Goal: Information Seeking & Learning: Learn about a topic

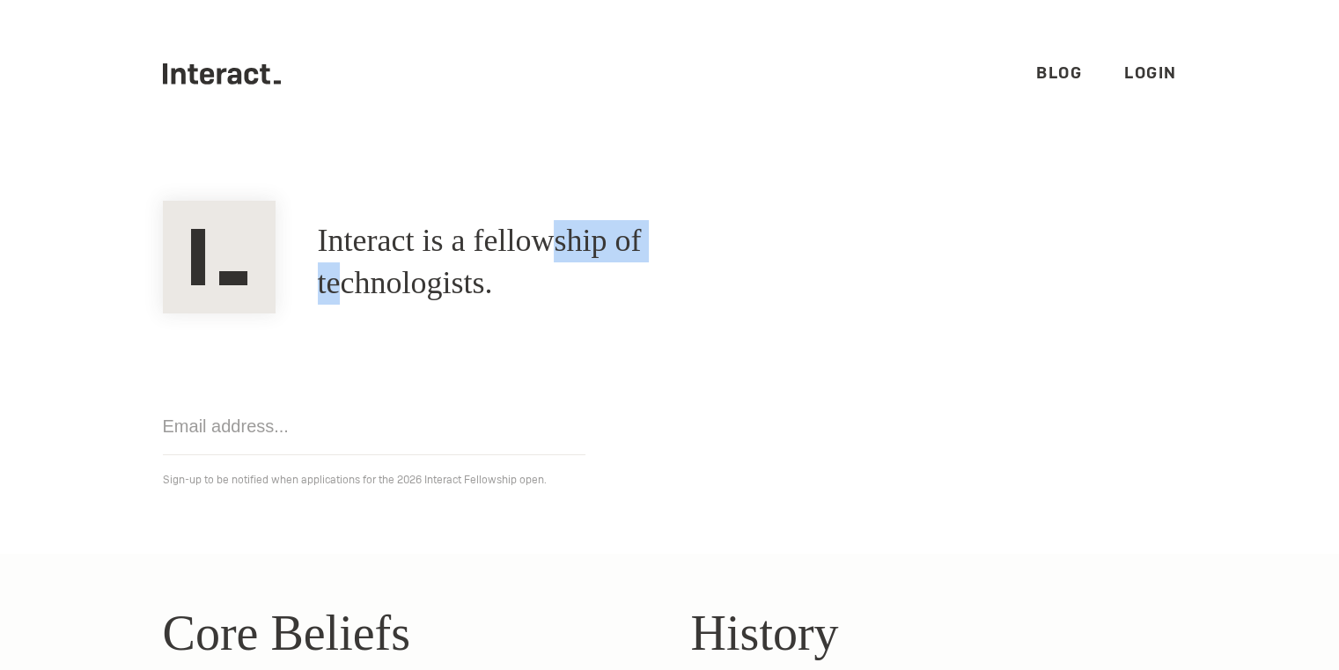
drag, startPoint x: 709, startPoint y: 282, endPoint x: 564, endPoint y: 261, distance: 146.6
click at [564, 261] on h1 "Interact is a fellowship of technologists." at bounding box center [555, 262] width 475 height 85
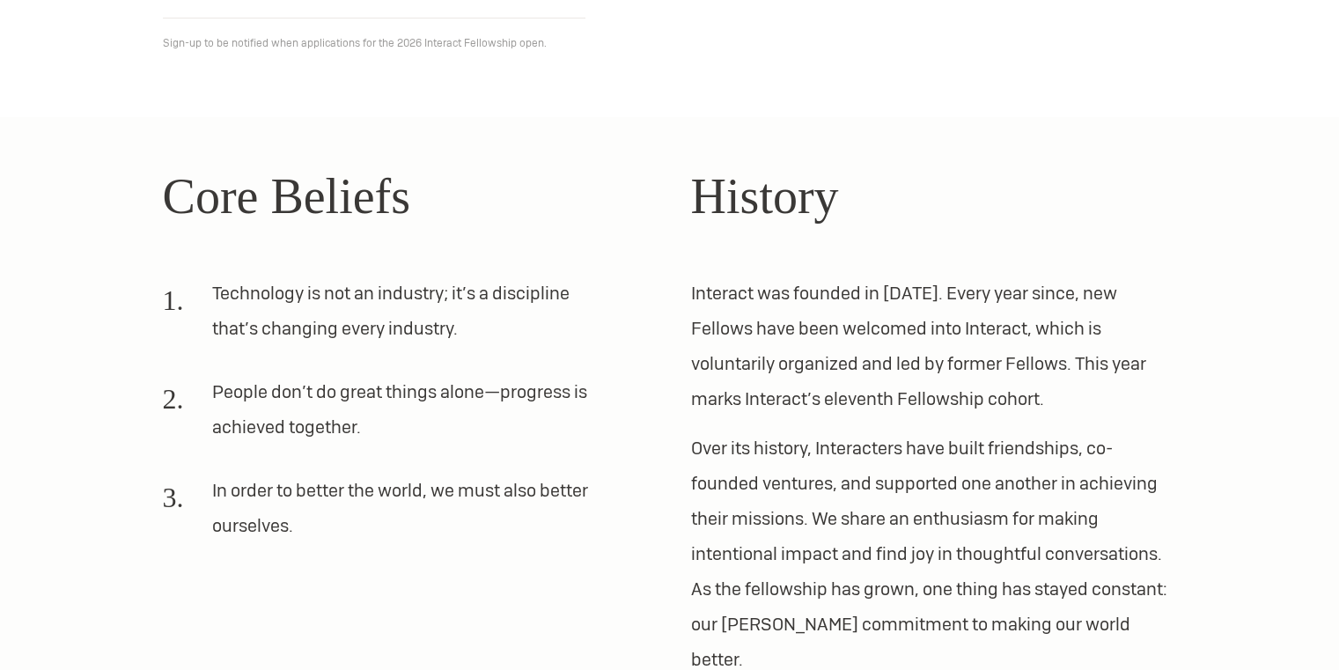
scroll to position [438, 0]
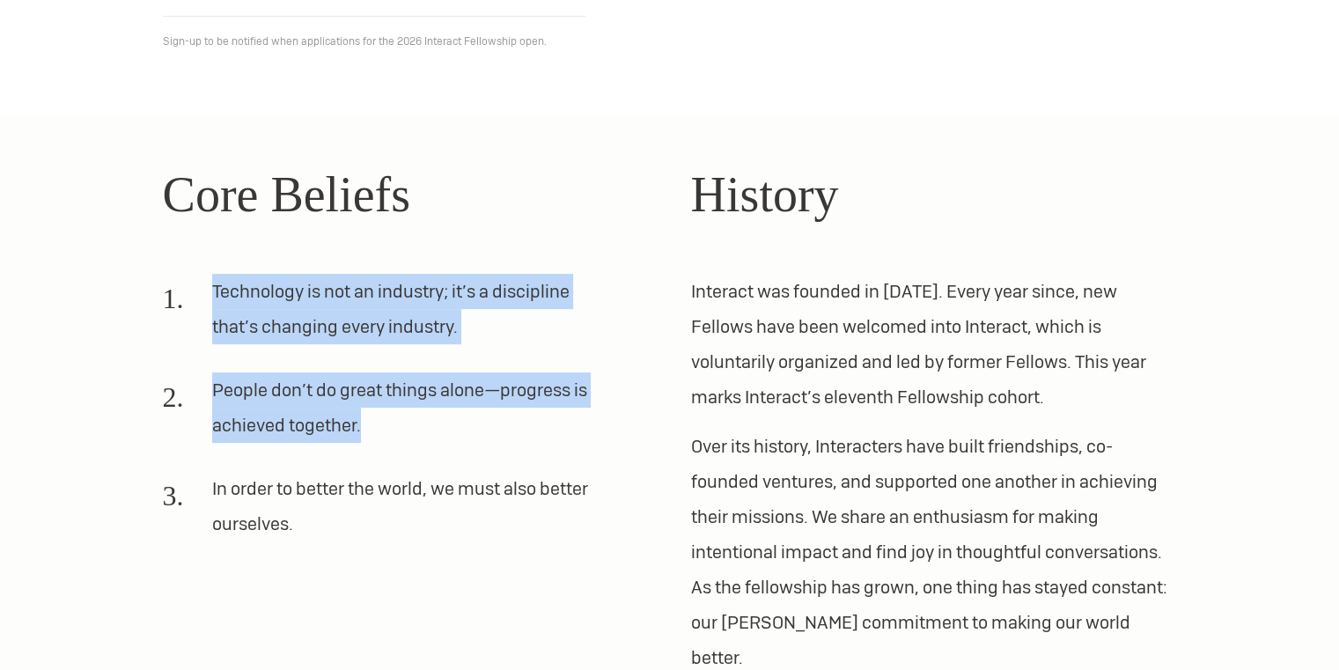
drag, startPoint x: 195, startPoint y: 250, endPoint x: 485, endPoint y: 487, distance: 374.1
click at [485, 487] on div "Core Beliefs Technology is not an industry; it’s a discipline that’s changing e…" at bounding box center [406, 417] width 486 height 518
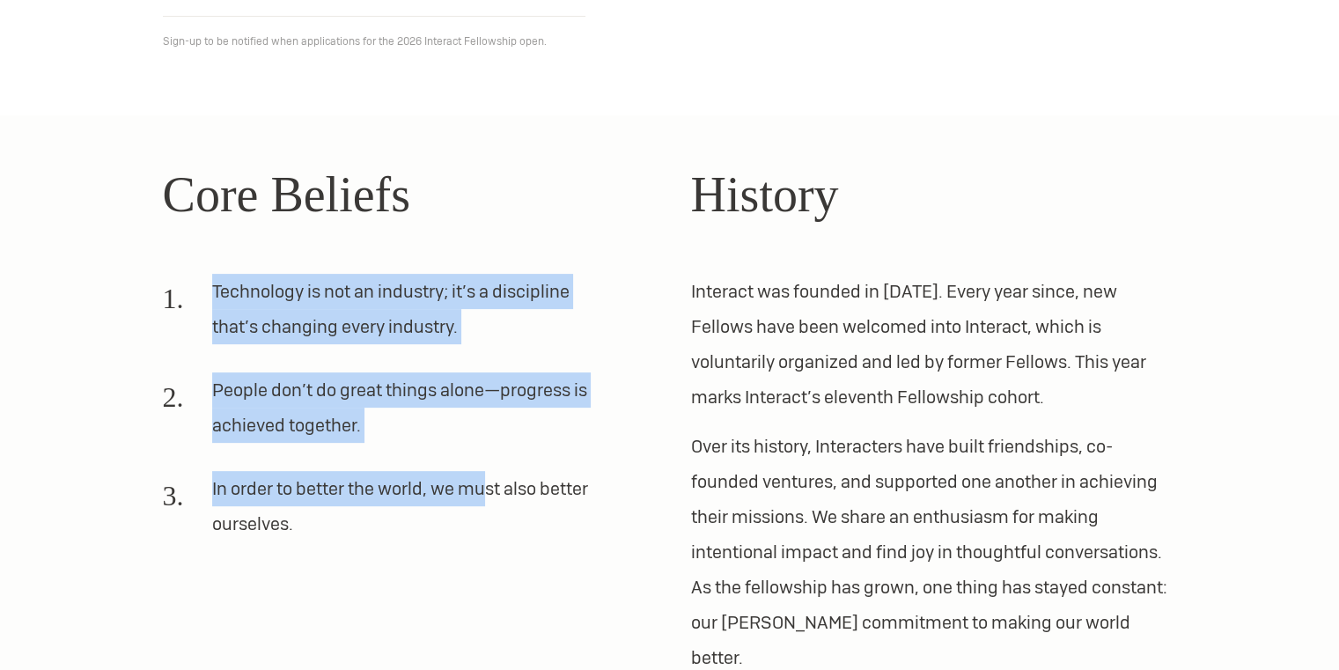
click at [485, 487] on li "In order to better the world, we must also better ourselves." at bounding box center [385, 513] width 444 height 85
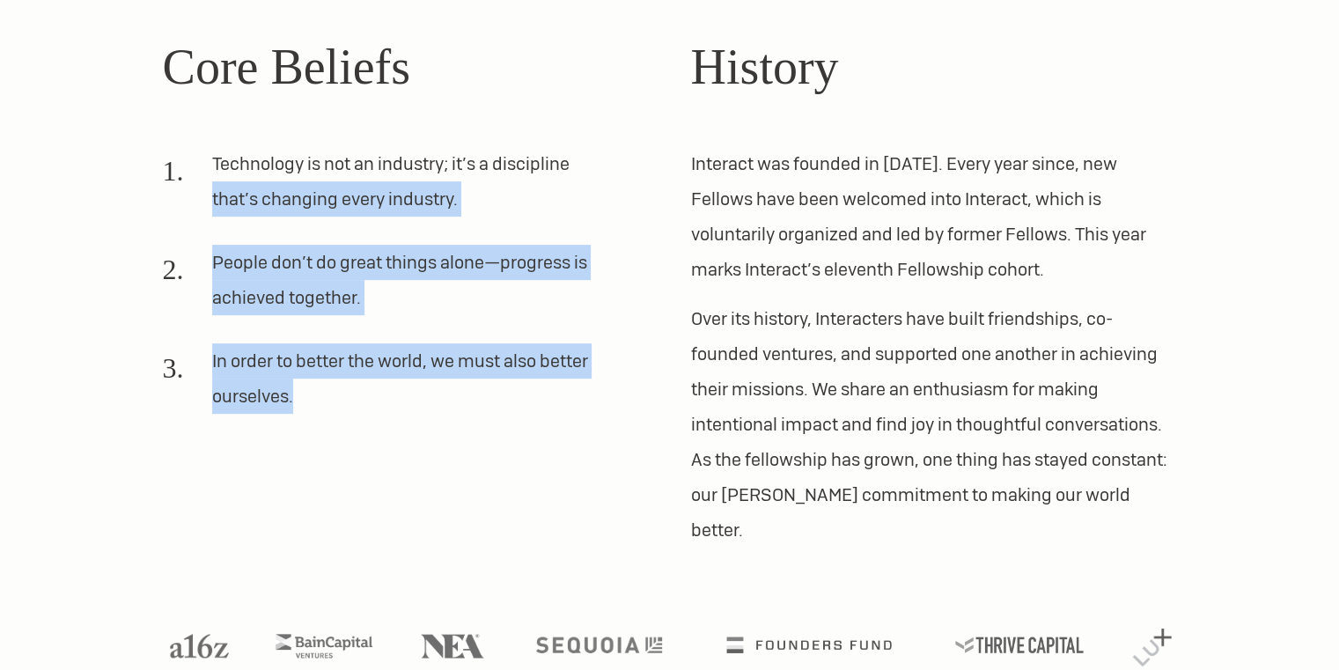
drag, startPoint x: 537, startPoint y: 497, endPoint x: 165, endPoint y: 217, distance: 465.7
click at [165, 217] on div "Core Beliefs Technology is not an industry; it’s a discipline that’s changing e…" at bounding box center [406, 289] width 486 height 518
click at [165, 217] on li "Technology is not an industry; it’s a discipline that’s changing every industry." at bounding box center [385, 188] width 444 height 85
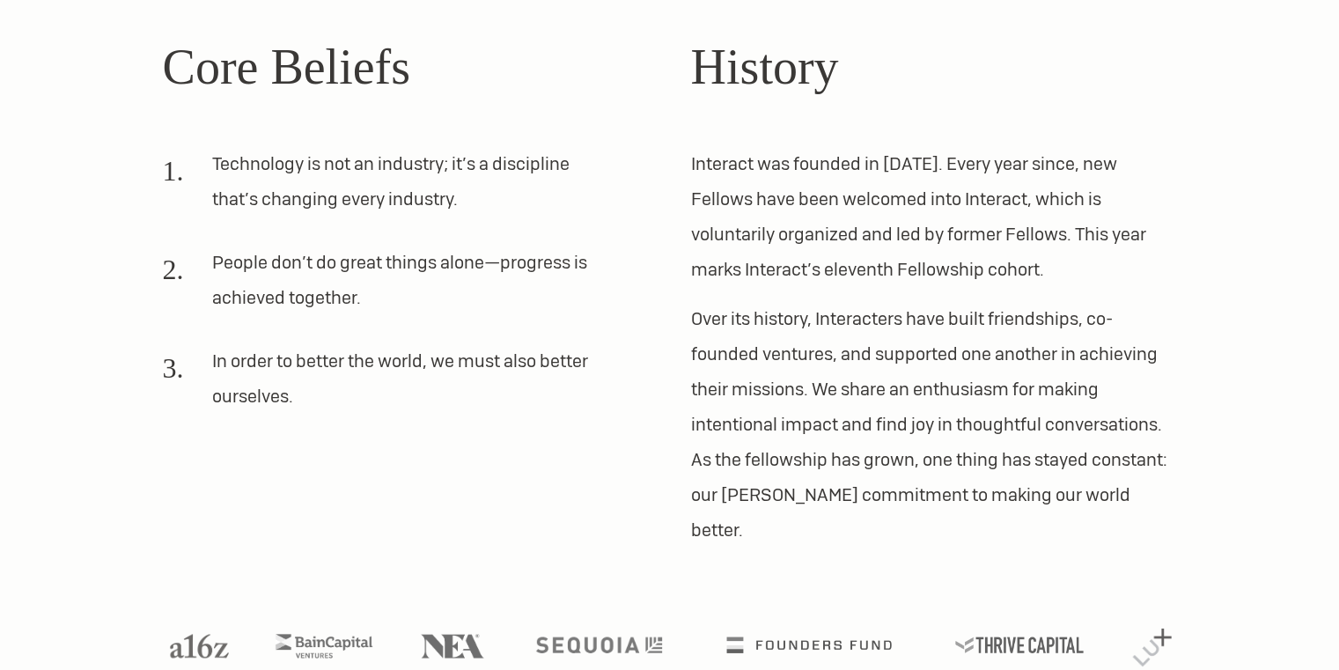
scroll to position [582, 0]
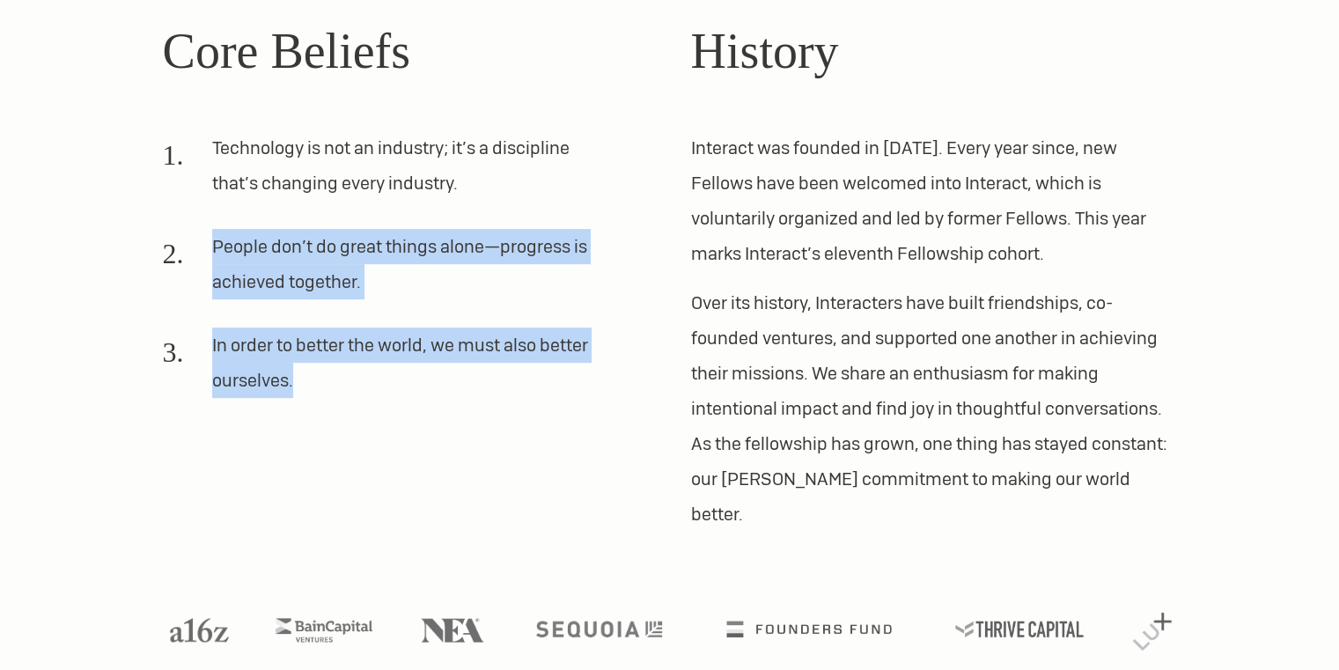
drag, startPoint x: 422, startPoint y: 405, endPoint x: 169, endPoint y: 153, distance: 356.7
click at [169, 153] on ol "Technology is not an industry; it’s a discipline that’s changing every industry…" at bounding box center [406, 271] width 486 height 282
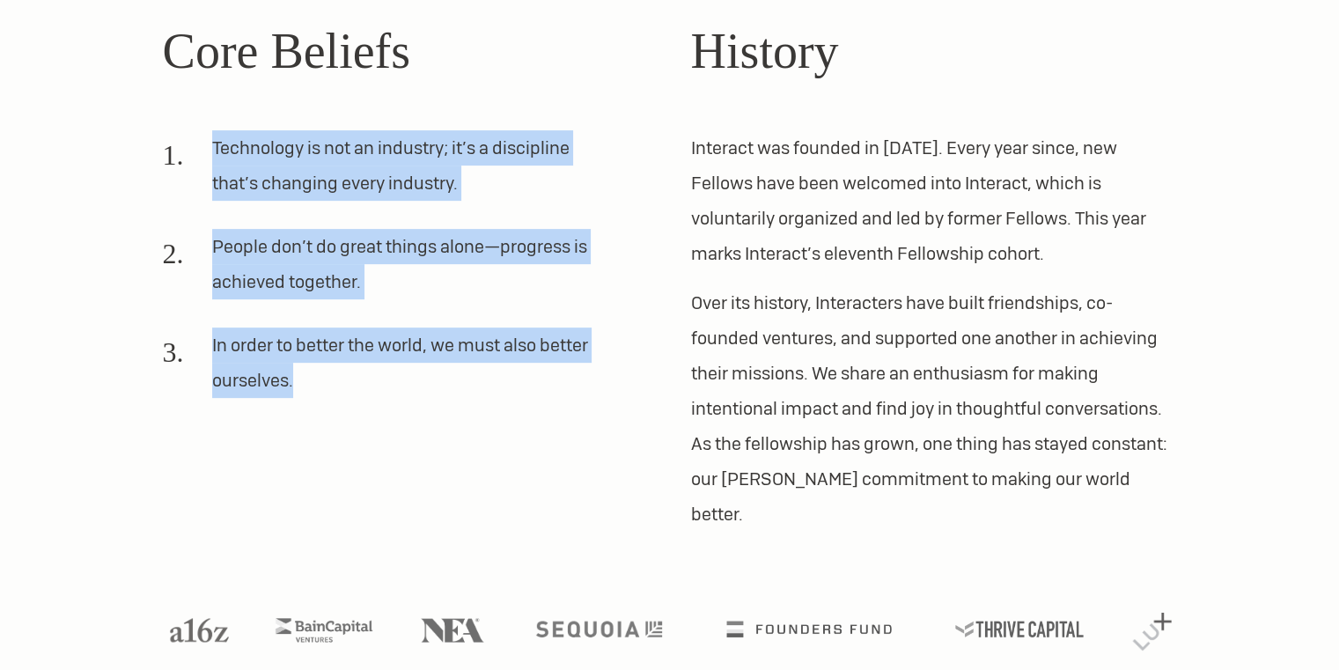
click at [169, 153] on li "Technology is not an industry; it’s a discipline that’s changing every industry." at bounding box center [385, 172] width 444 height 85
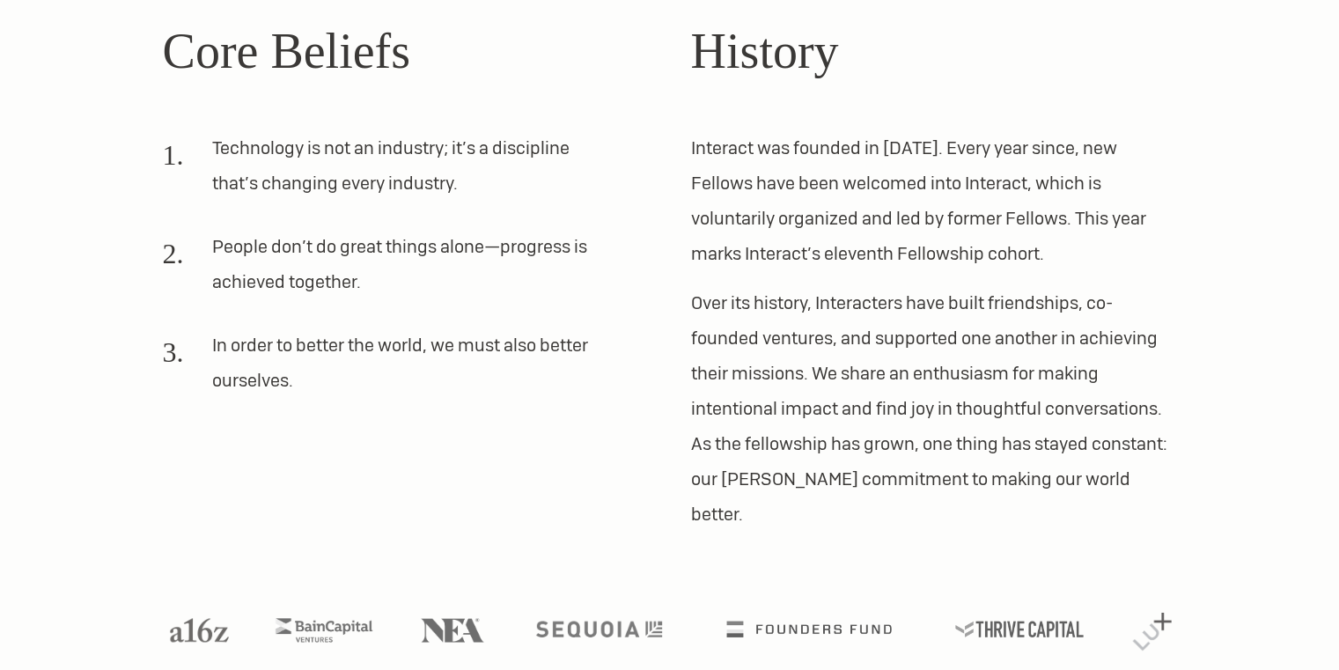
scroll to position [0, 0]
